Goal: Complete application form

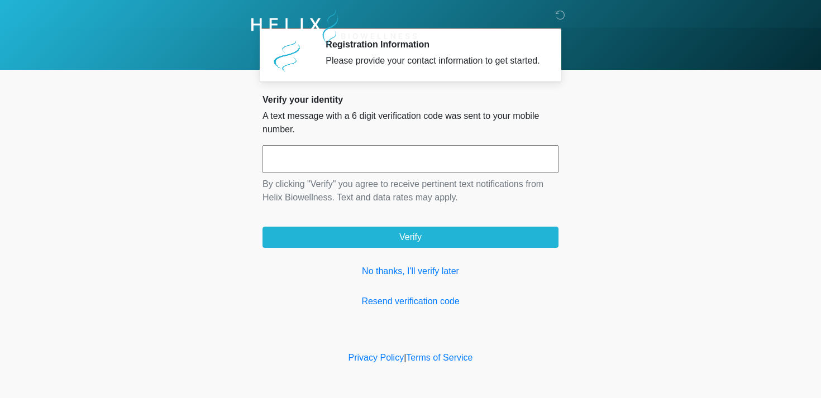
click at [394, 170] on input "text" at bounding box center [410, 159] width 296 height 28
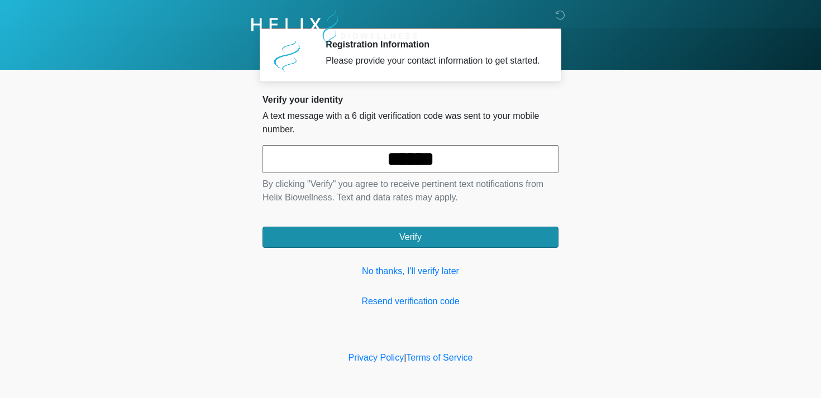
type input "******"
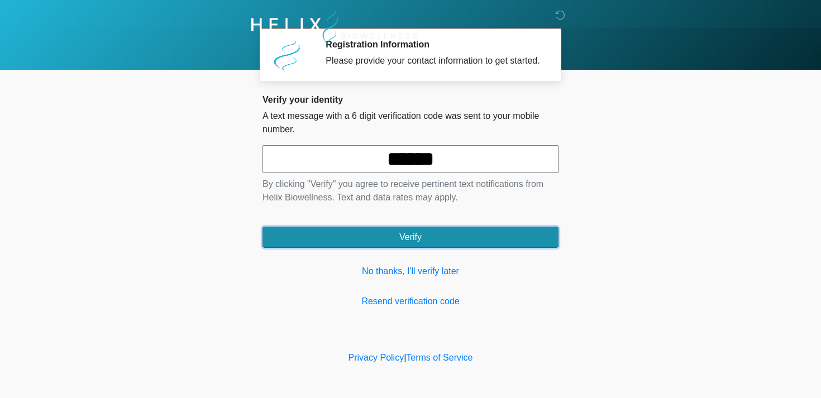
click at [420, 244] on button "Verify" at bounding box center [410, 237] width 296 height 21
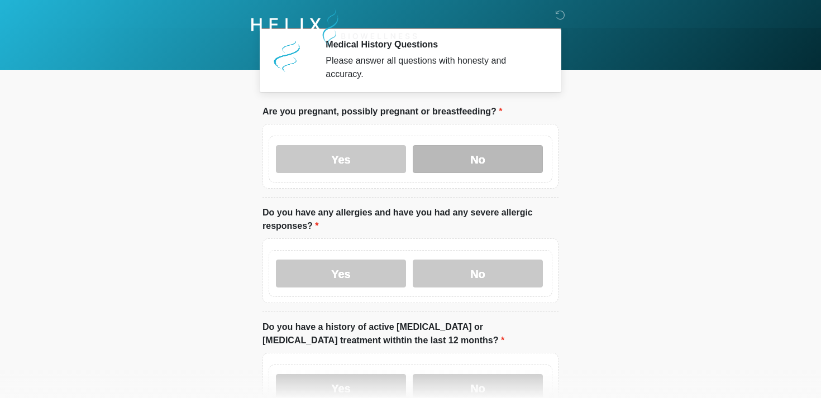
click at [458, 157] on label "No" at bounding box center [478, 159] width 130 height 28
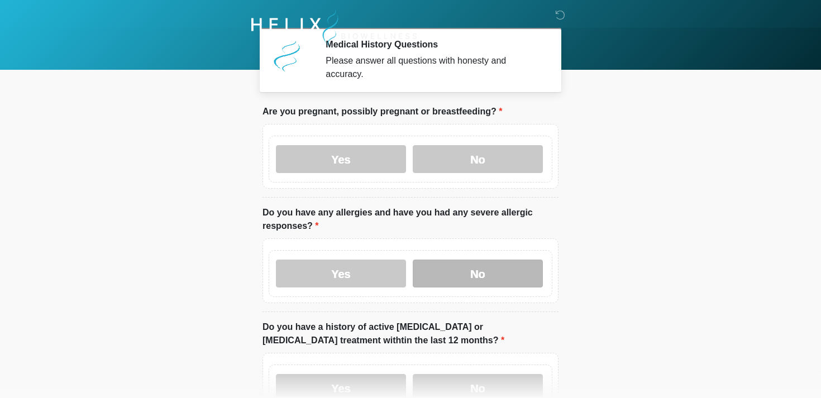
click at [454, 274] on label "No" at bounding box center [478, 274] width 130 height 28
click at [468, 381] on label "No" at bounding box center [478, 388] width 130 height 28
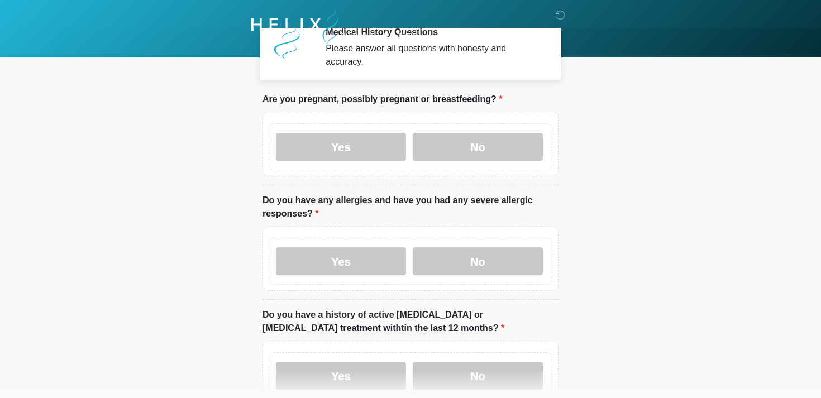
drag, startPoint x: 816, startPoint y: 127, endPoint x: 820, endPoint y: 209, distance: 81.6
click at [820, 209] on body "‎ ‎ Medical History Questions Please answer all questions with honesty and accu…" at bounding box center [410, 187] width 821 height 398
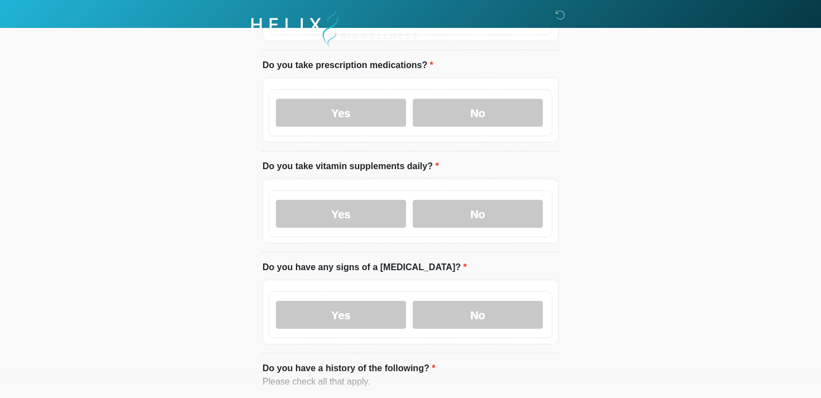
scroll to position [377, 0]
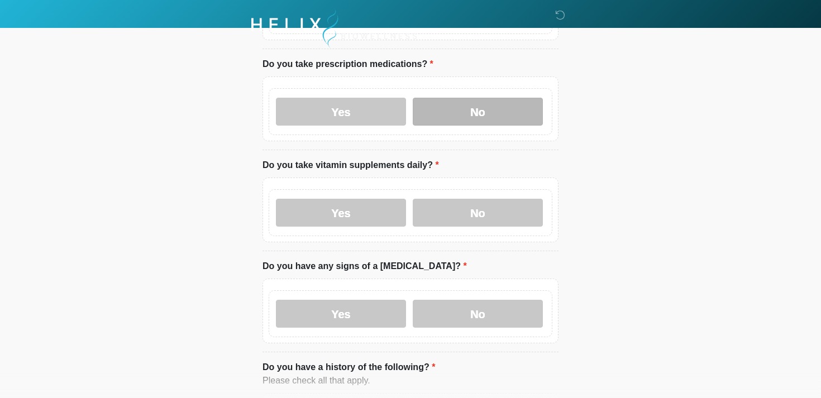
click at [502, 104] on label "No" at bounding box center [478, 112] width 130 height 28
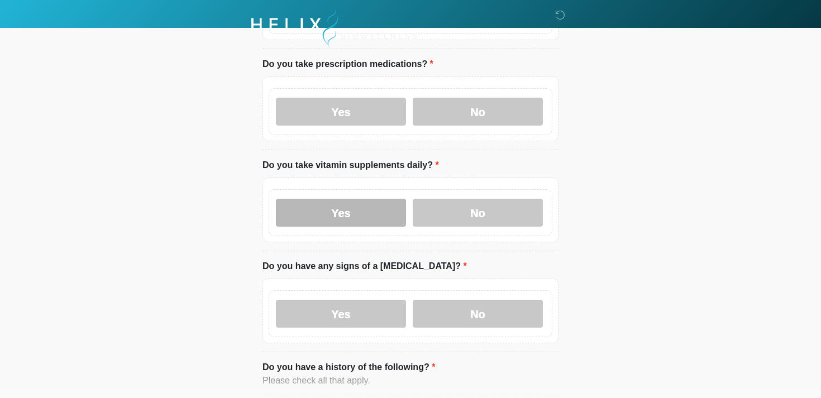
click at [357, 207] on label "Yes" at bounding box center [341, 213] width 130 height 28
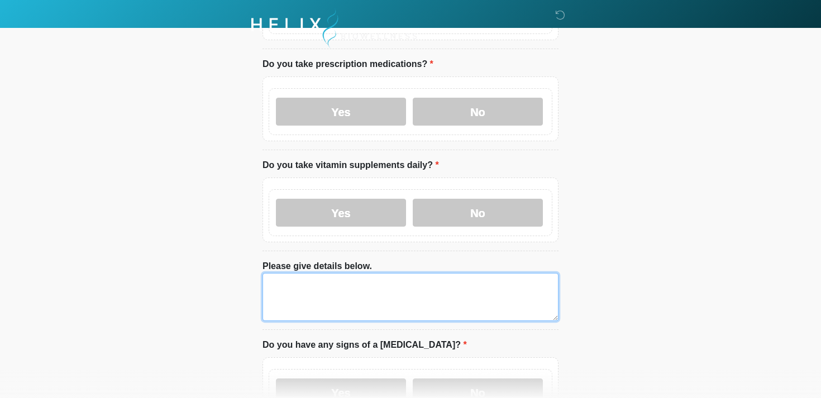
click at [340, 279] on textarea "Please give details below." at bounding box center [410, 297] width 296 height 48
click at [325, 298] on textarea "**********" at bounding box center [410, 297] width 296 height 48
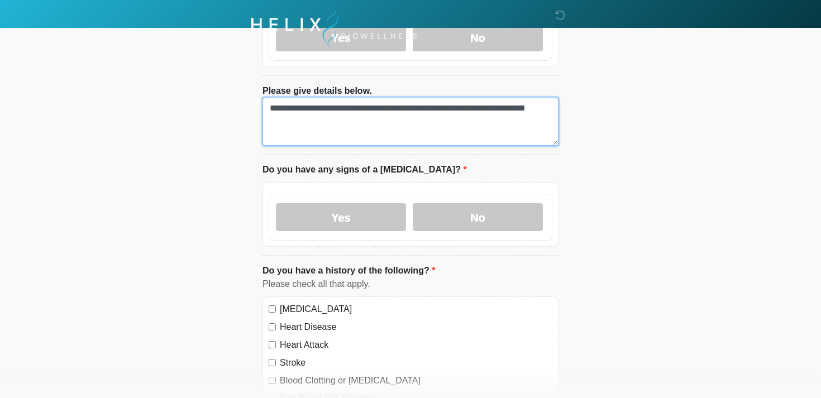
scroll to position [557, 0]
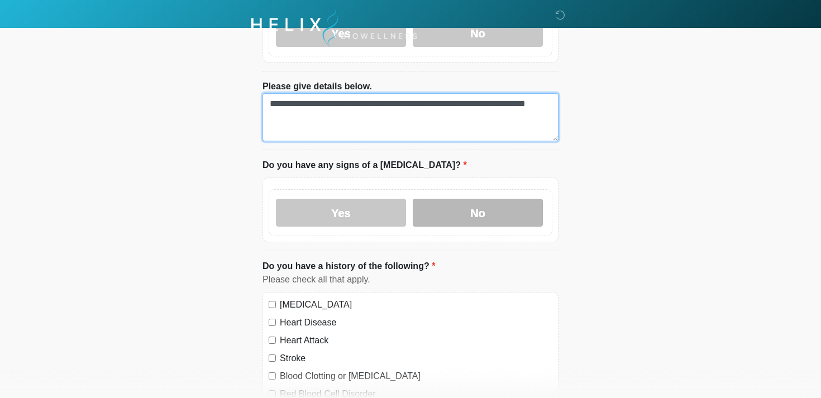
type textarea "**********"
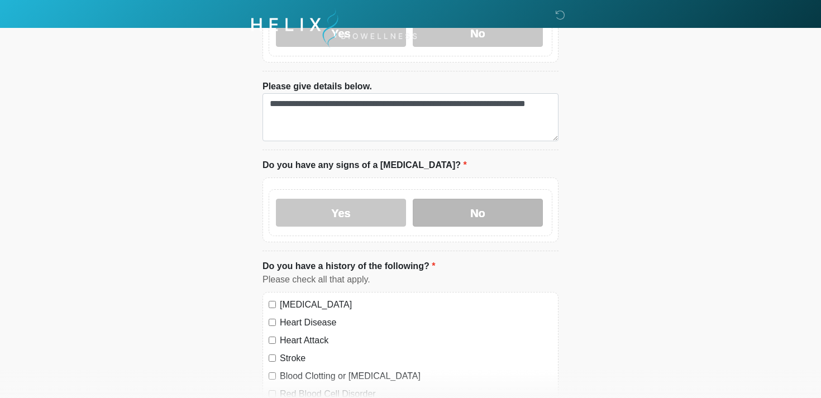
click at [478, 208] on label "No" at bounding box center [478, 213] width 130 height 28
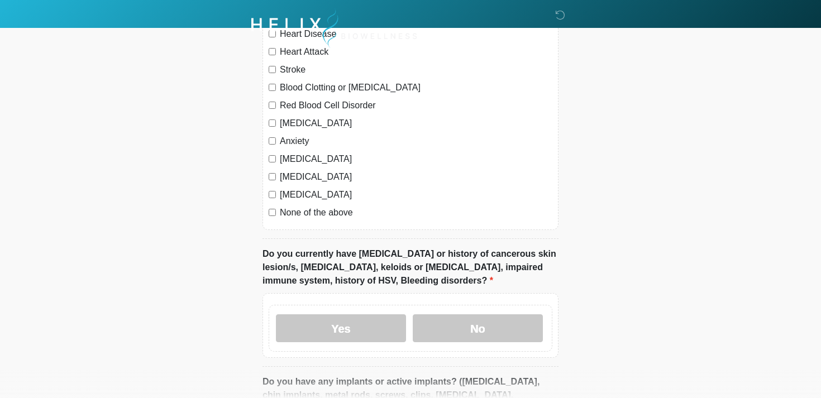
scroll to position [849, 0]
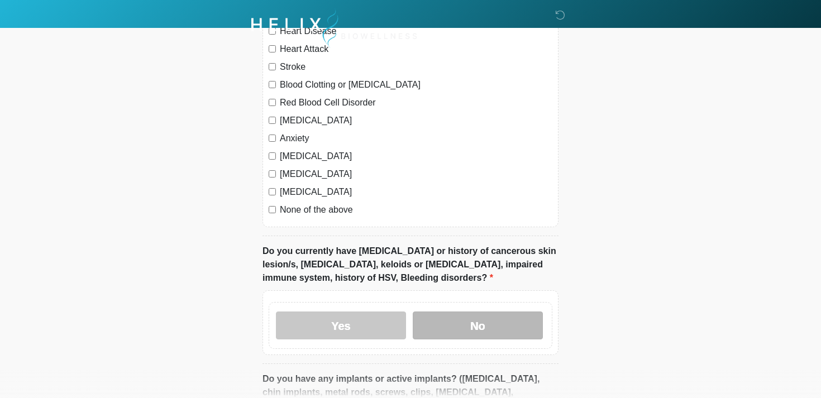
click at [486, 318] on label "No" at bounding box center [478, 326] width 130 height 28
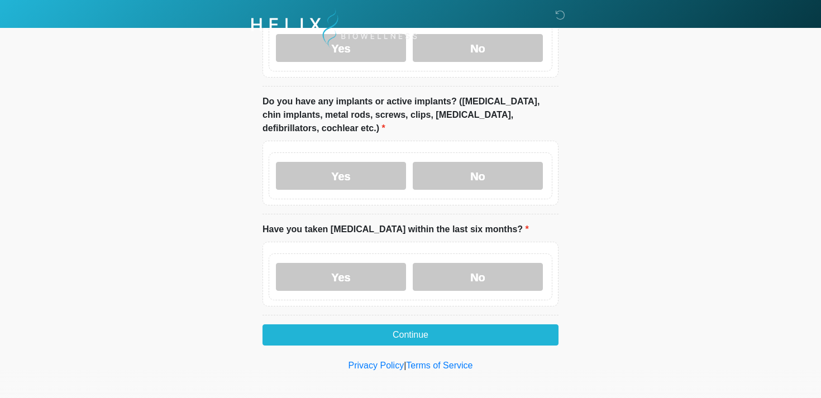
scroll to position [1131, 0]
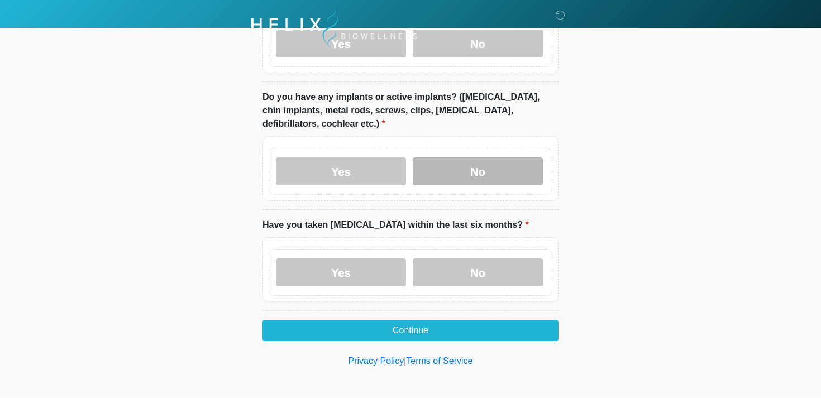
click at [494, 167] on label "No" at bounding box center [478, 171] width 130 height 28
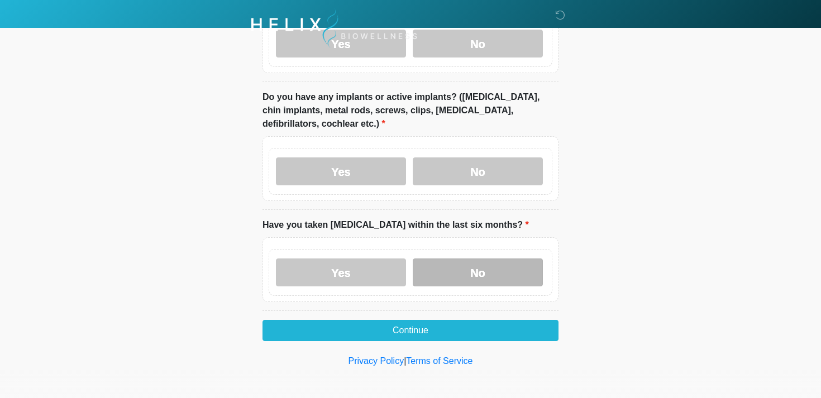
click at [487, 261] on label "No" at bounding box center [478, 272] width 130 height 28
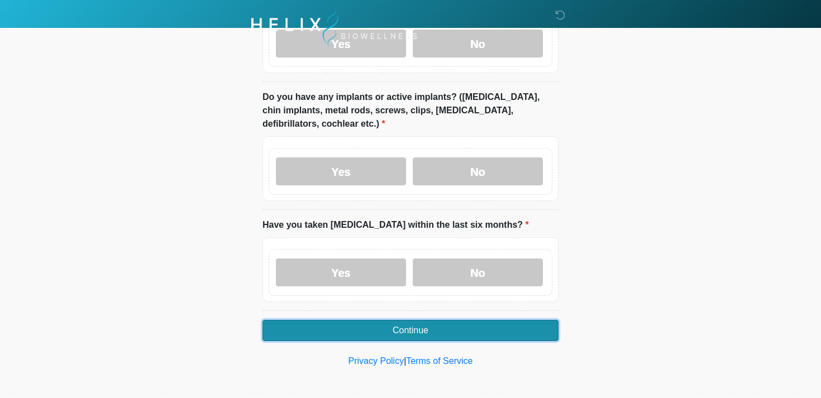
click at [457, 324] on button "Continue" at bounding box center [410, 330] width 296 height 21
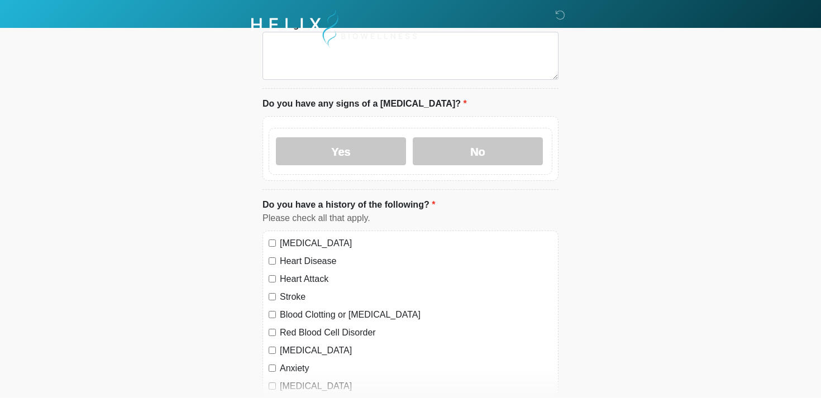
scroll to position [0, 0]
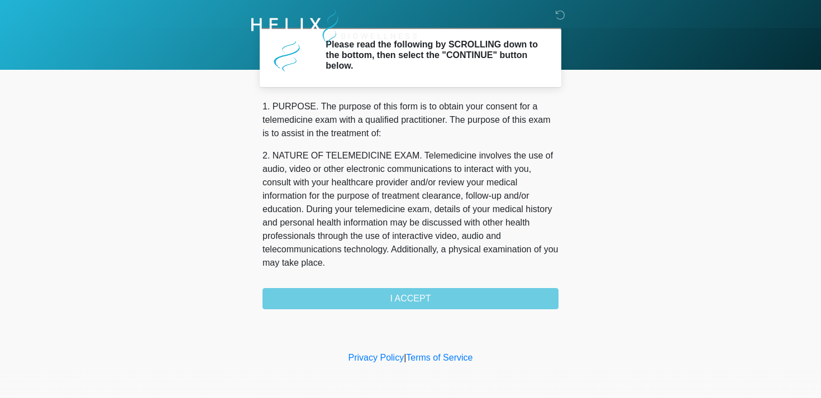
click at [450, 294] on div "1. PURPOSE. The purpose of this form is to obtain your consent for a telemedici…" at bounding box center [410, 204] width 296 height 209
click at [408, 297] on div "1. PURPOSE. The purpose of this form is to obtain your consent for a telemedici…" at bounding box center [410, 204] width 296 height 209
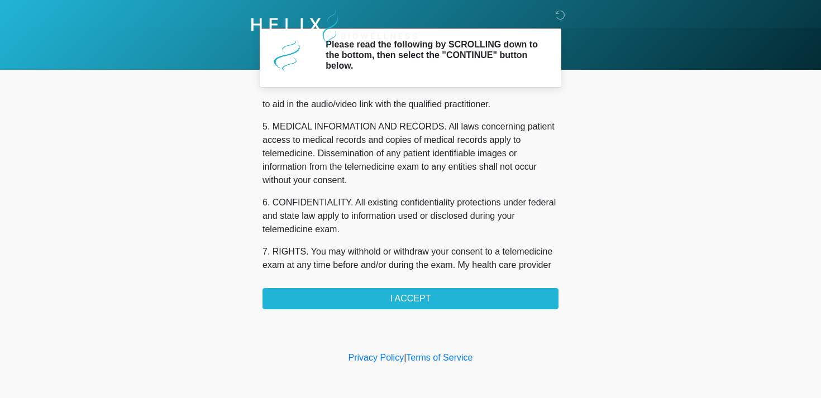
scroll to position [473, 0]
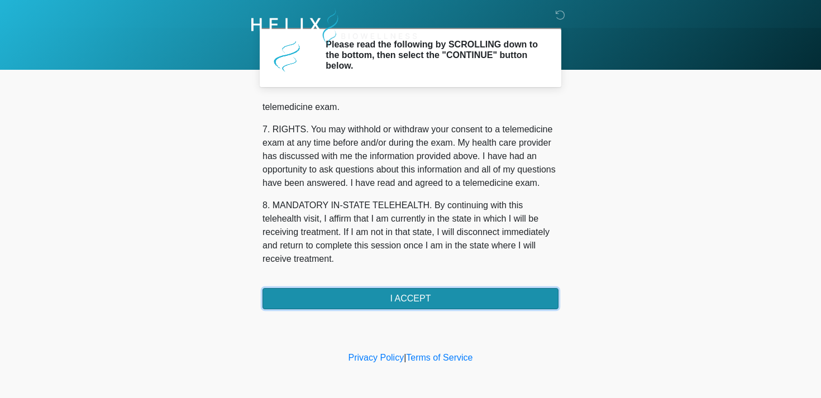
click at [410, 299] on button "I ACCEPT" at bounding box center [410, 298] width 296 height 21
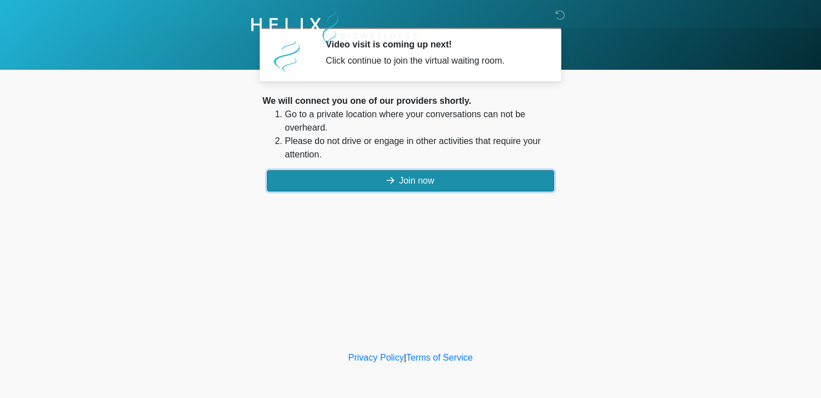
click at [411, 181] on button "Join now" at bounding box center [410, 180] width 287 height 21
